Goal: Task Accomplishment & Management: Complete application form

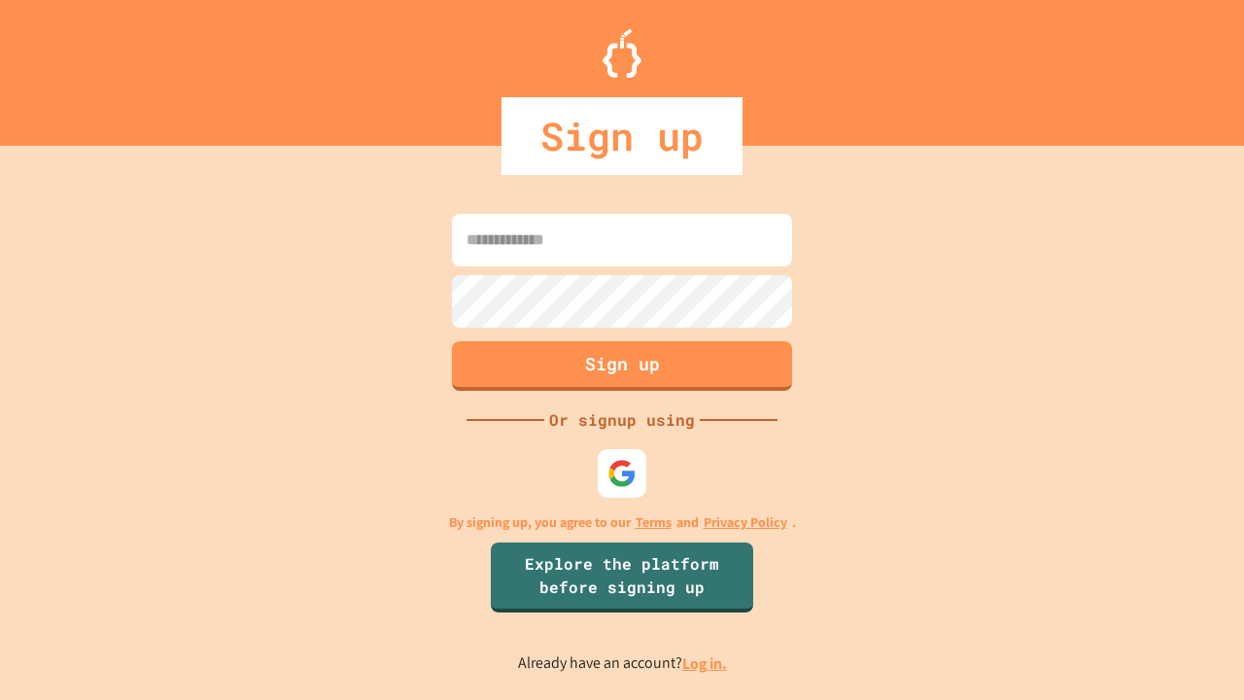
click at [706, 663] on link "Log in." at bounding box center [704, 663] width 45 height 20
